Goal: Find specific page/section: Find specific page/section

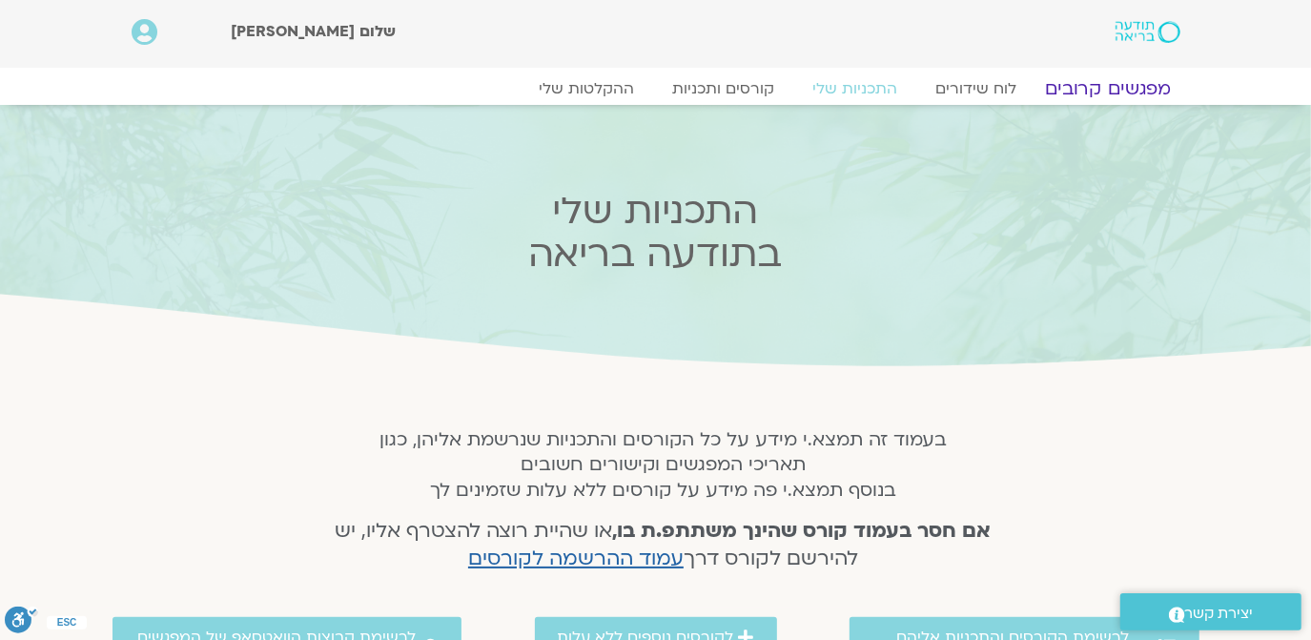
click at [1114, 80] on link "מפגשים קרובים" at bounding box center [1107, 88] width 173 height 23
click at [1095, 88] on link "מפגשים קרובים" at bounding box center [1107, 88] width 173 height 23
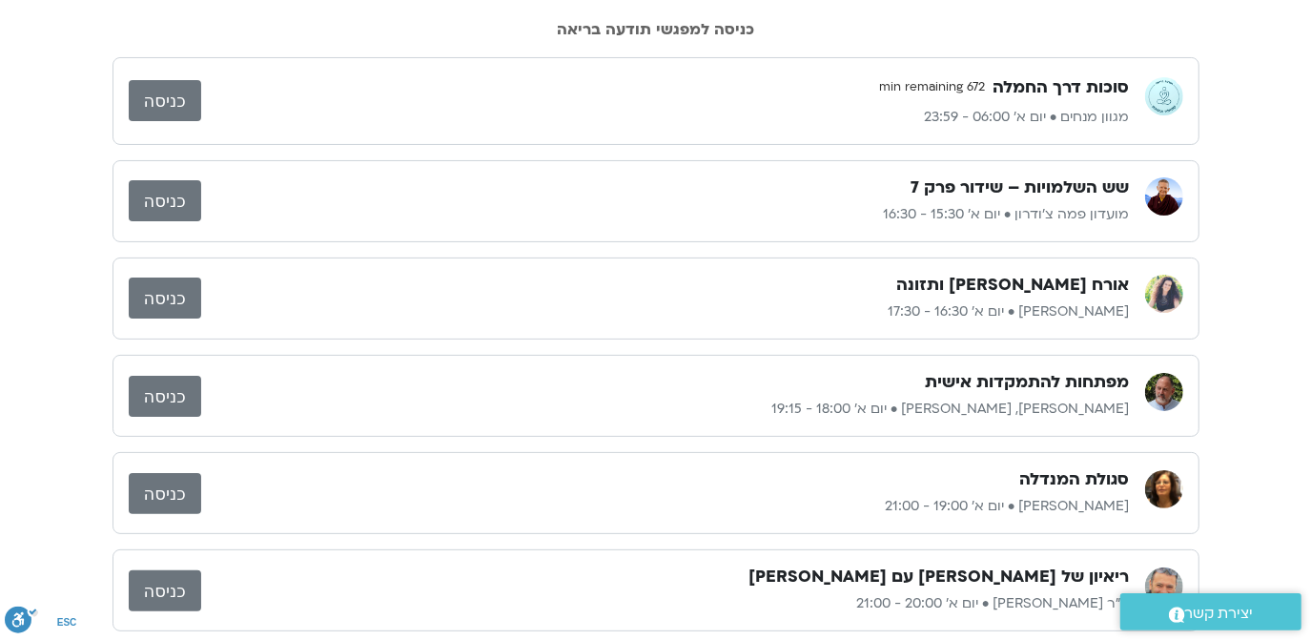
scroll to position [346, 0]
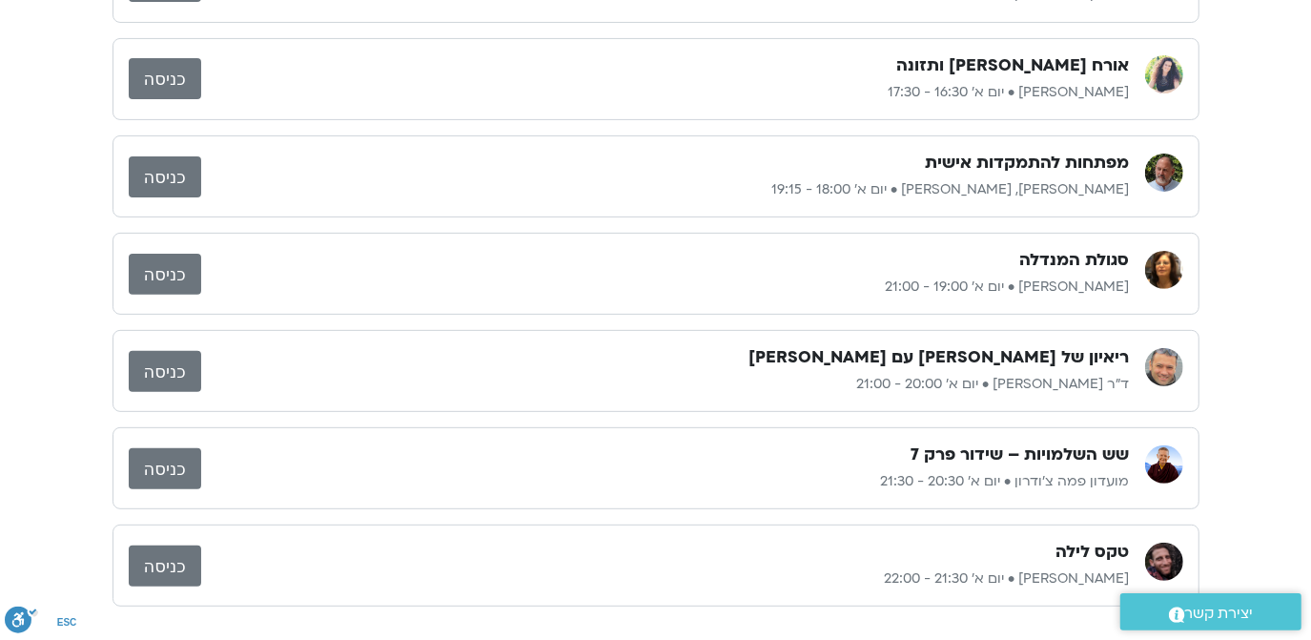
click at [167, 75] on link "כניסה" at bounding box center [165, 78] width 72 height 41
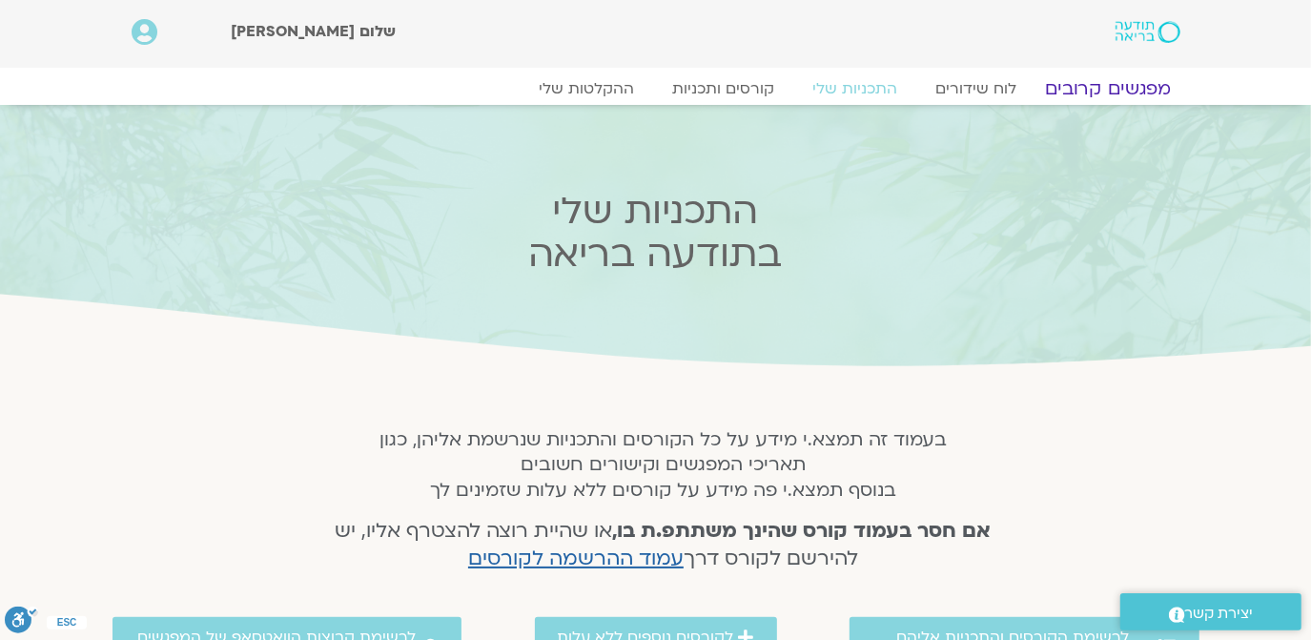
click at [1126, 90] on link "מפגשים קרובים" at bounding box center [1107, 88] width 173 height 23
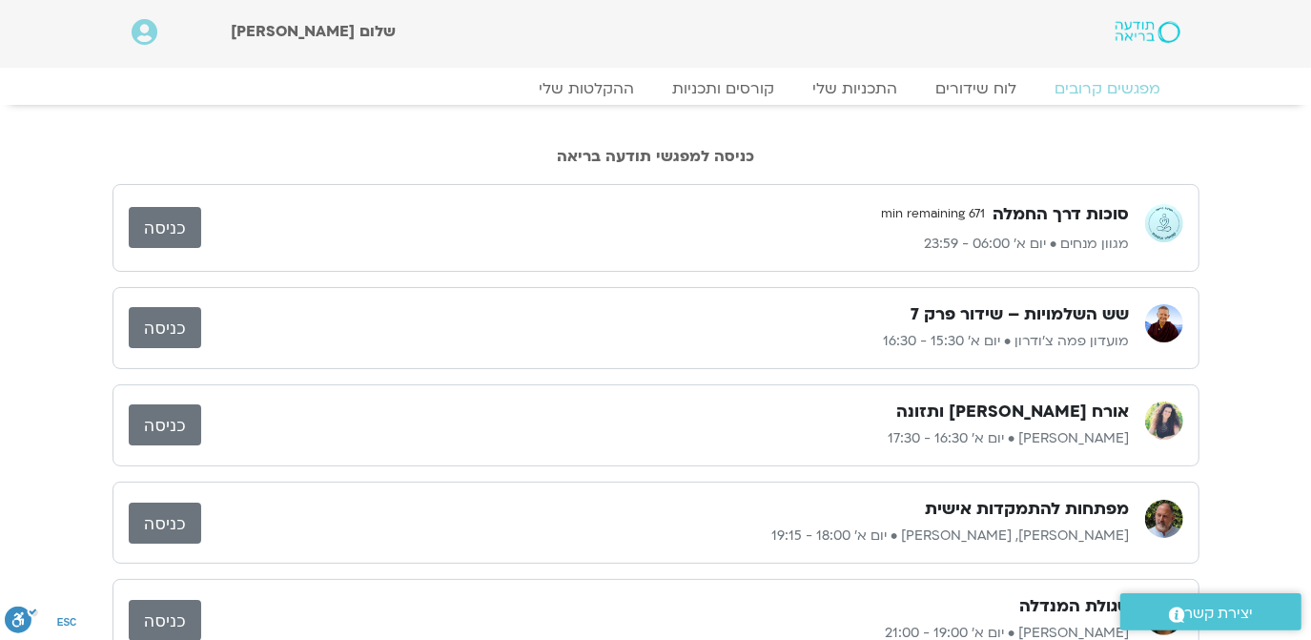
click at [157, 229] on link "כניסה" at bounding box center [165, 227] width 72 height 41
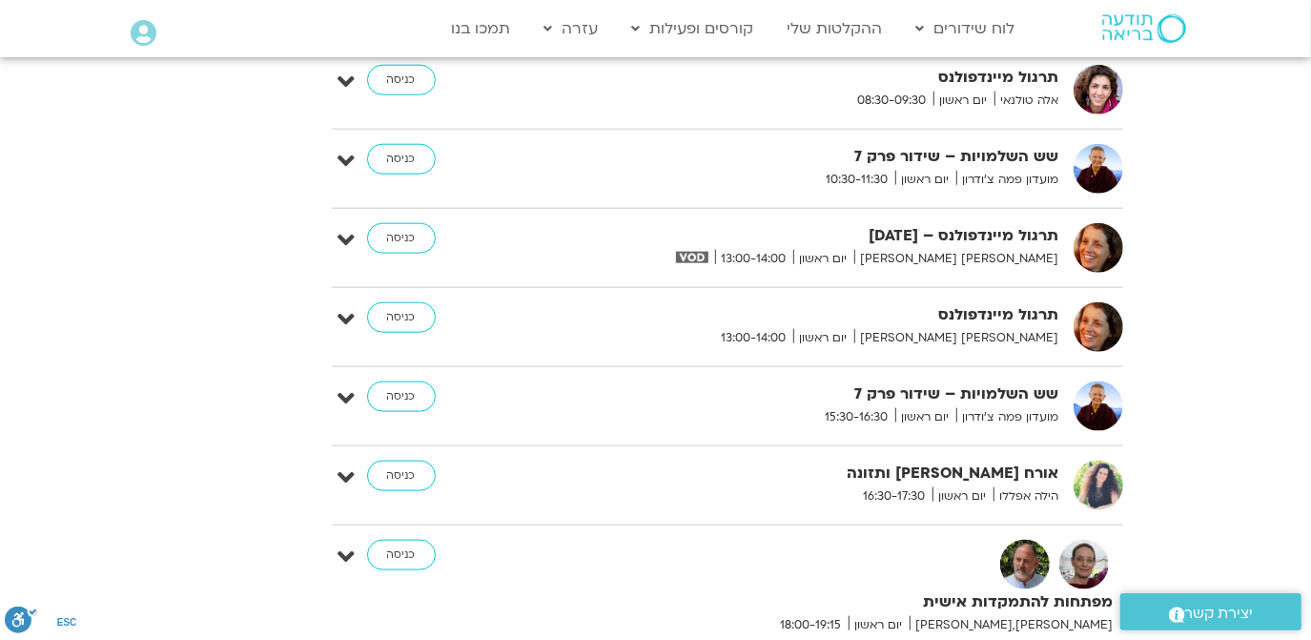
scroll to position [6355, 0]
